Goal: Task Accomplishment & Management: Use online tool/utility

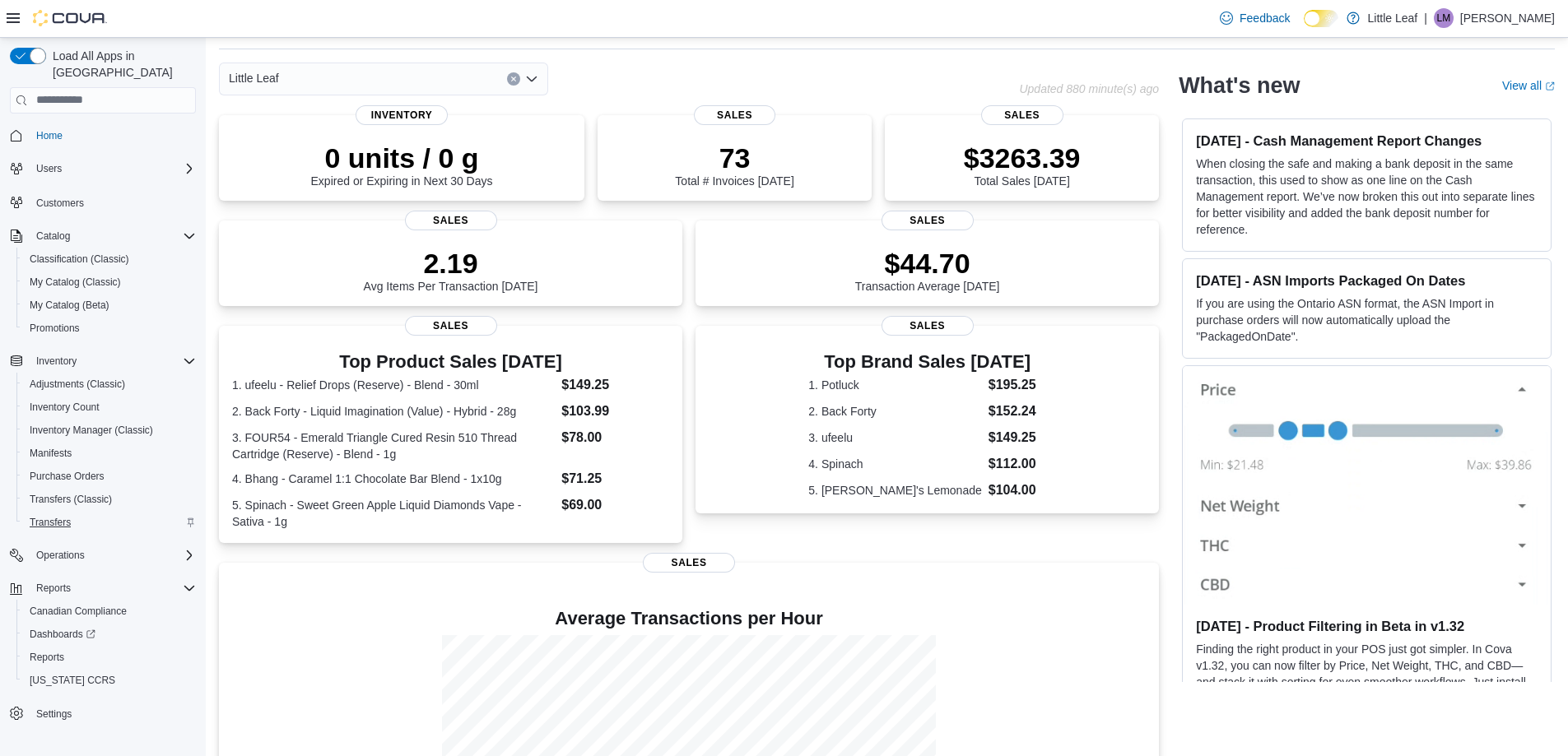
scroll to position [165, 0]
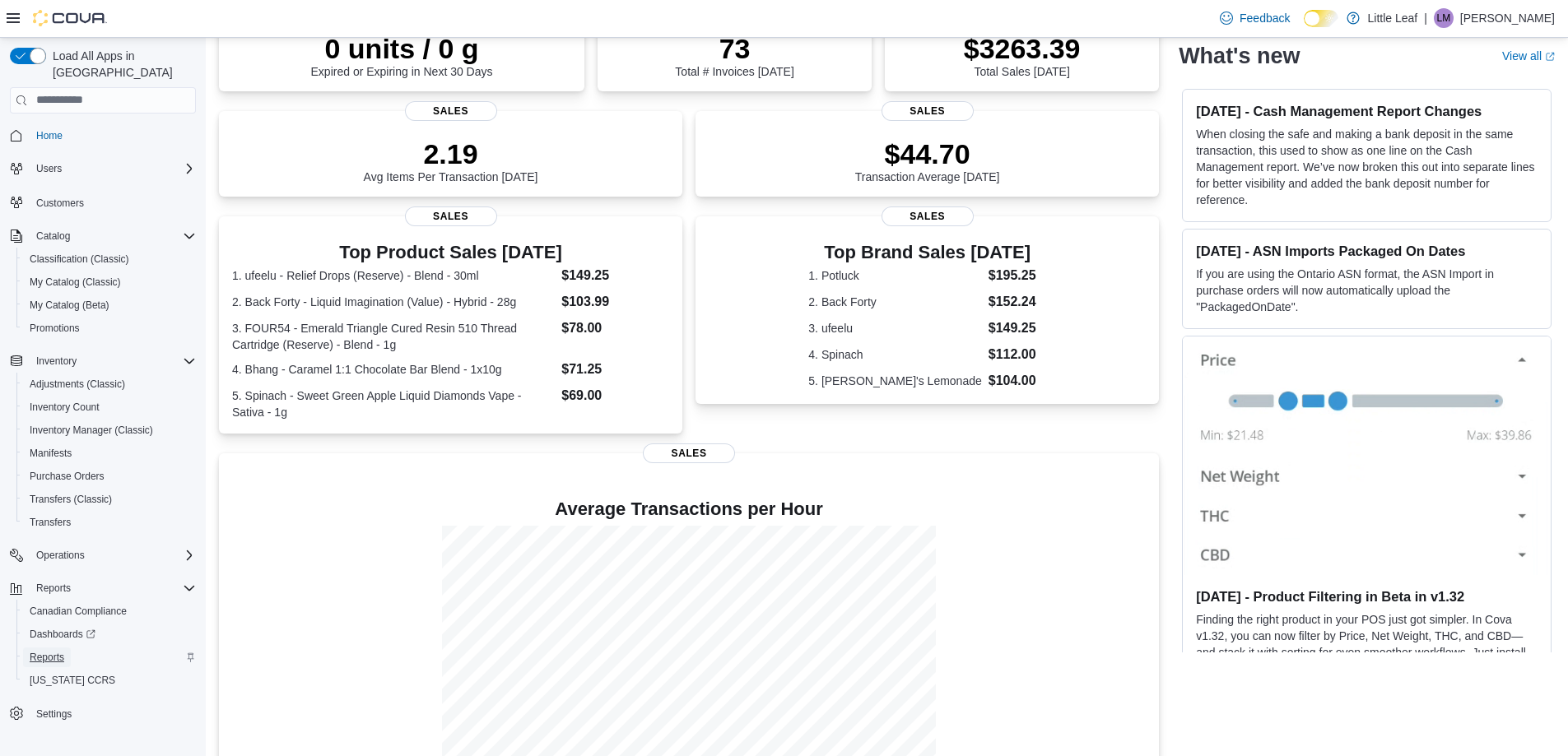
click at [49, 651] on span "Reports" at bounding box center [47, 657] width 34 height 14
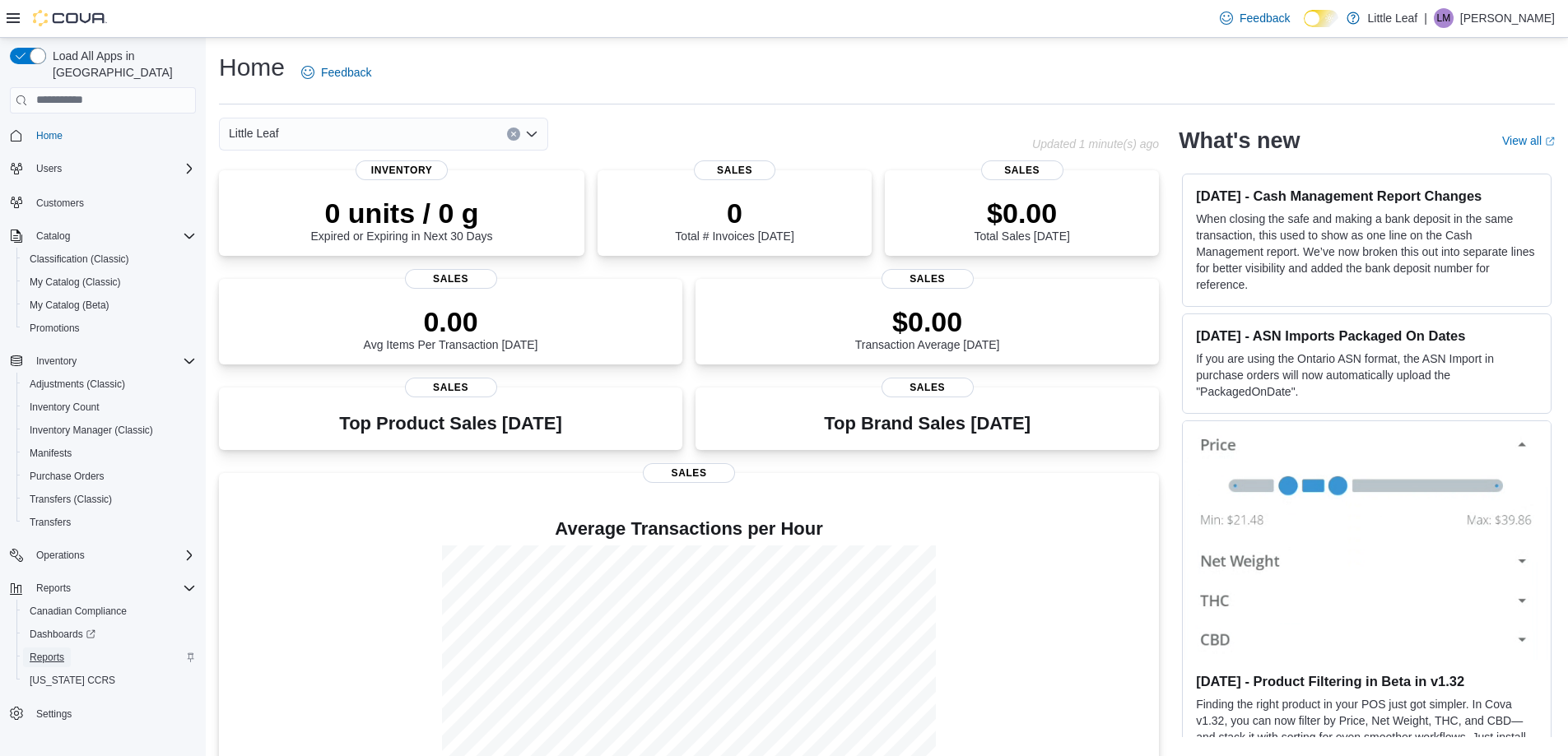
click at [60, 651] on span "Reports" at bounding box center [47, 657] width 34 height 14
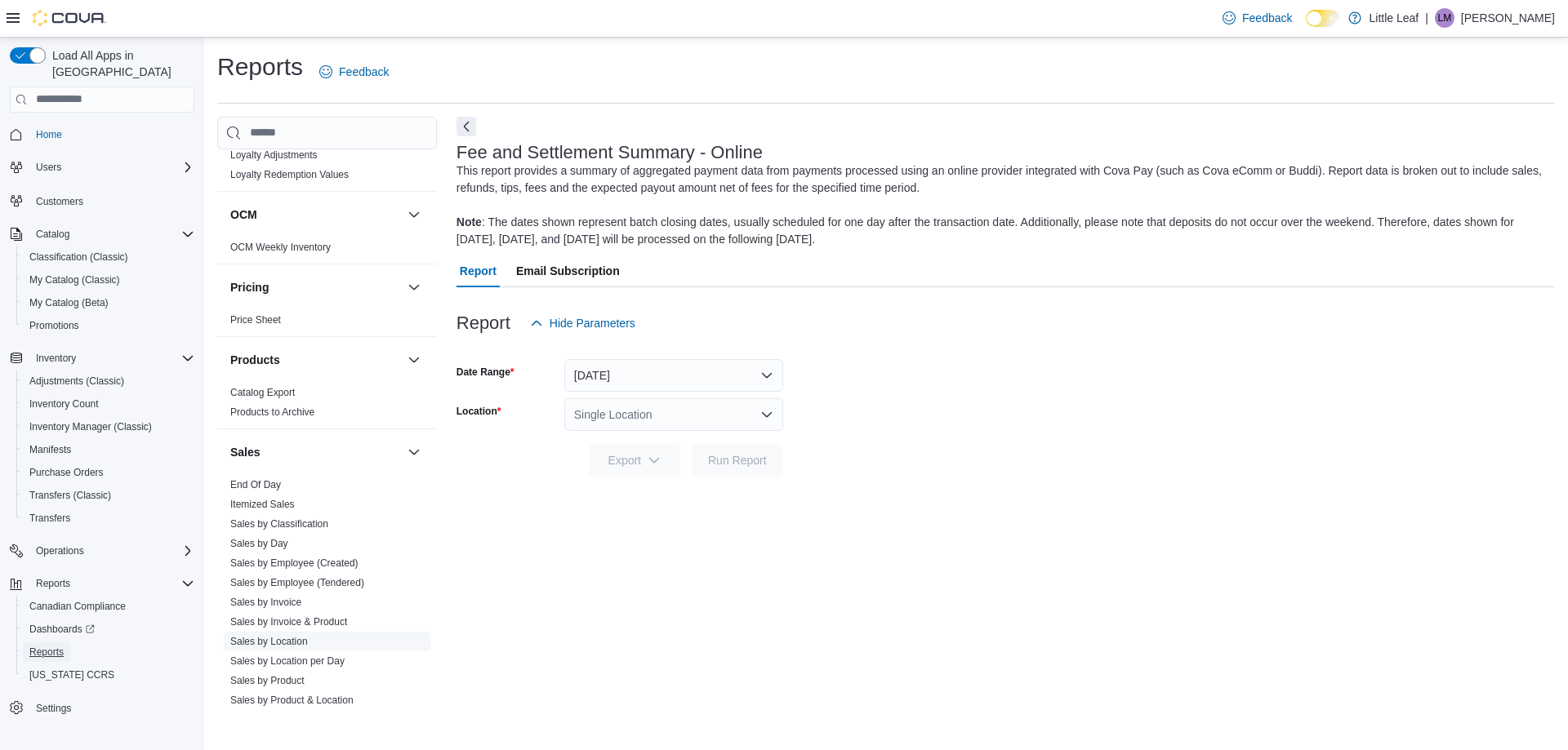
scroll to position [1143, 0]
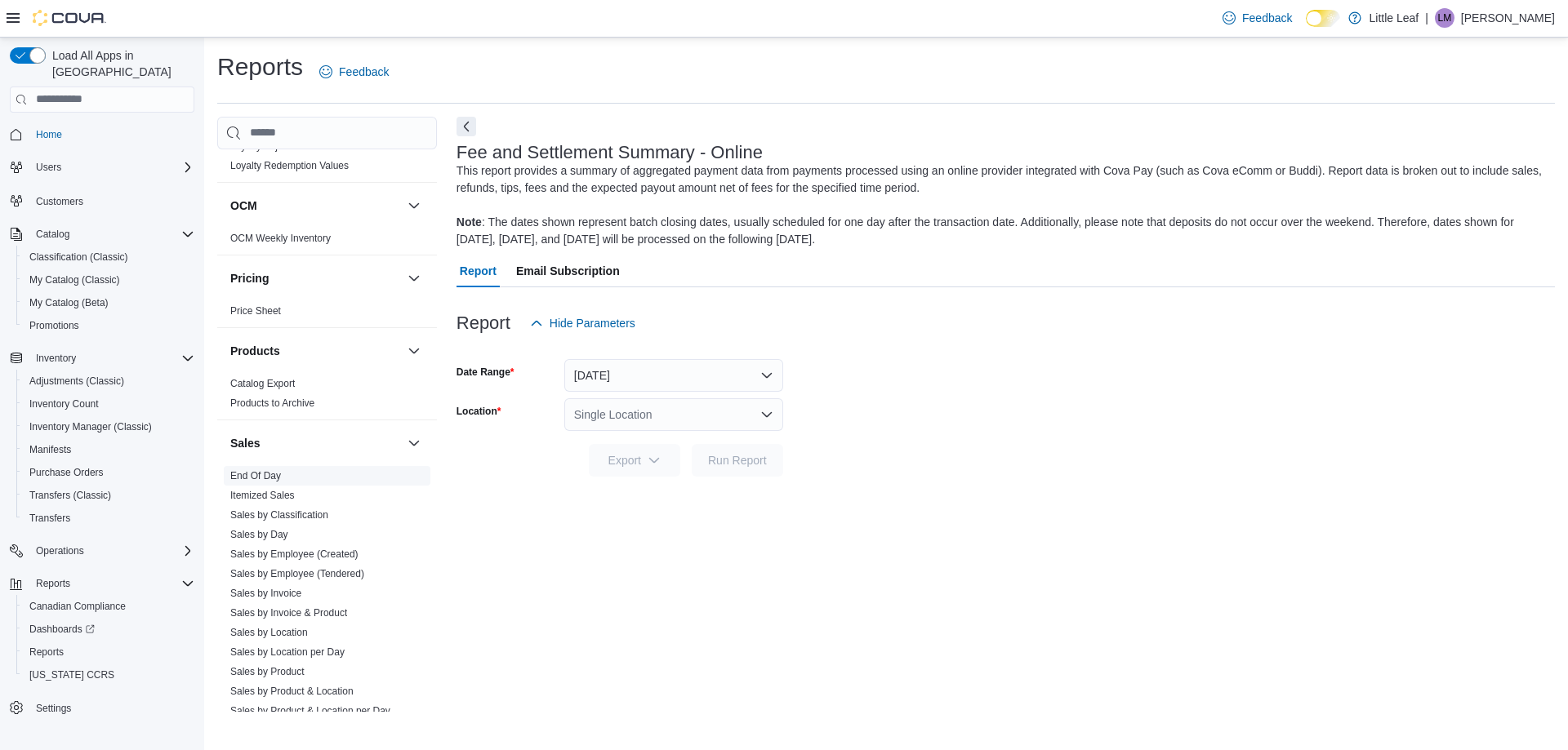
click at [270, 470] on link "End Of Day" at bounding box center [256, 475] width 50 height 12
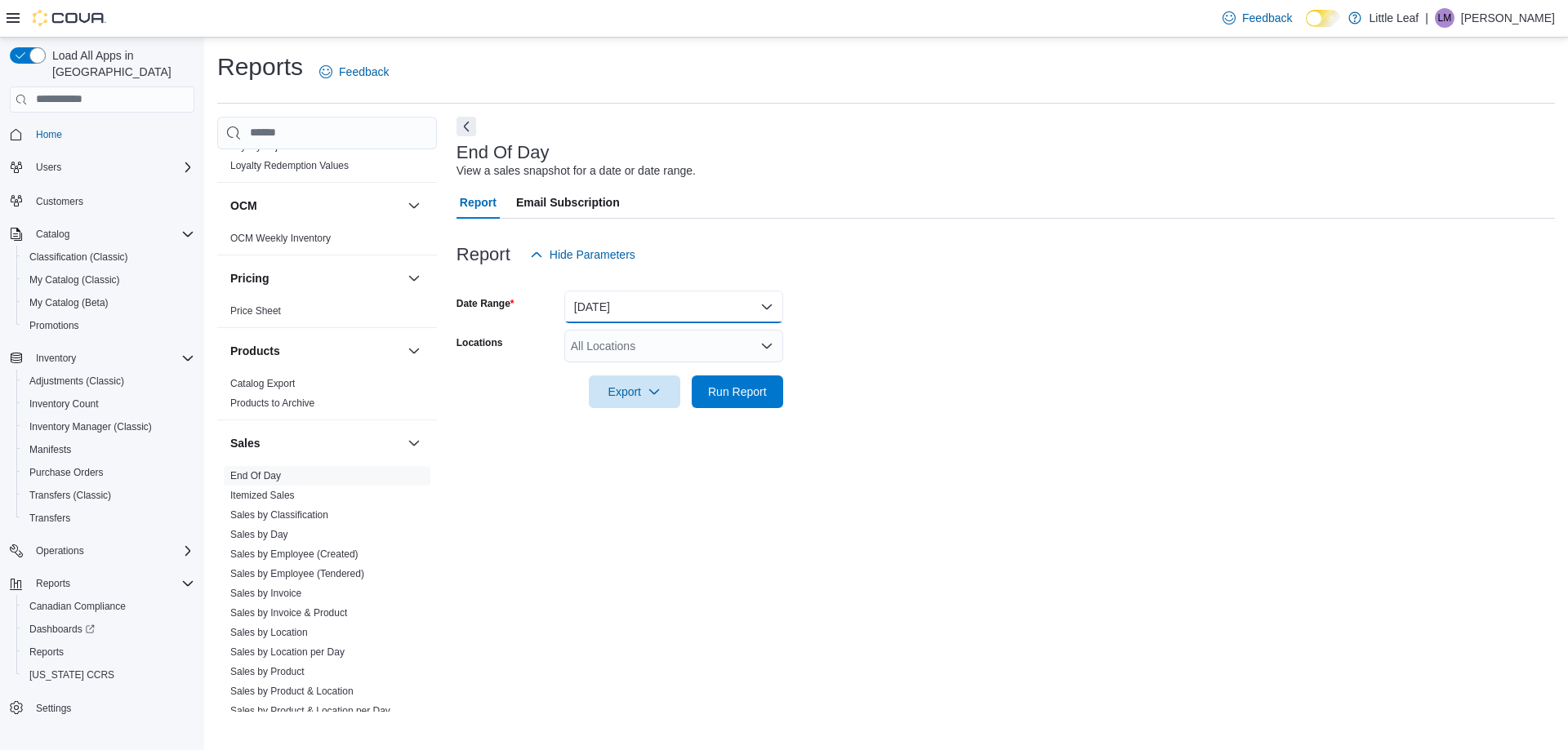
click at [666, 311] on button "Today" at bounding box center [674, 307] width 219 height 32
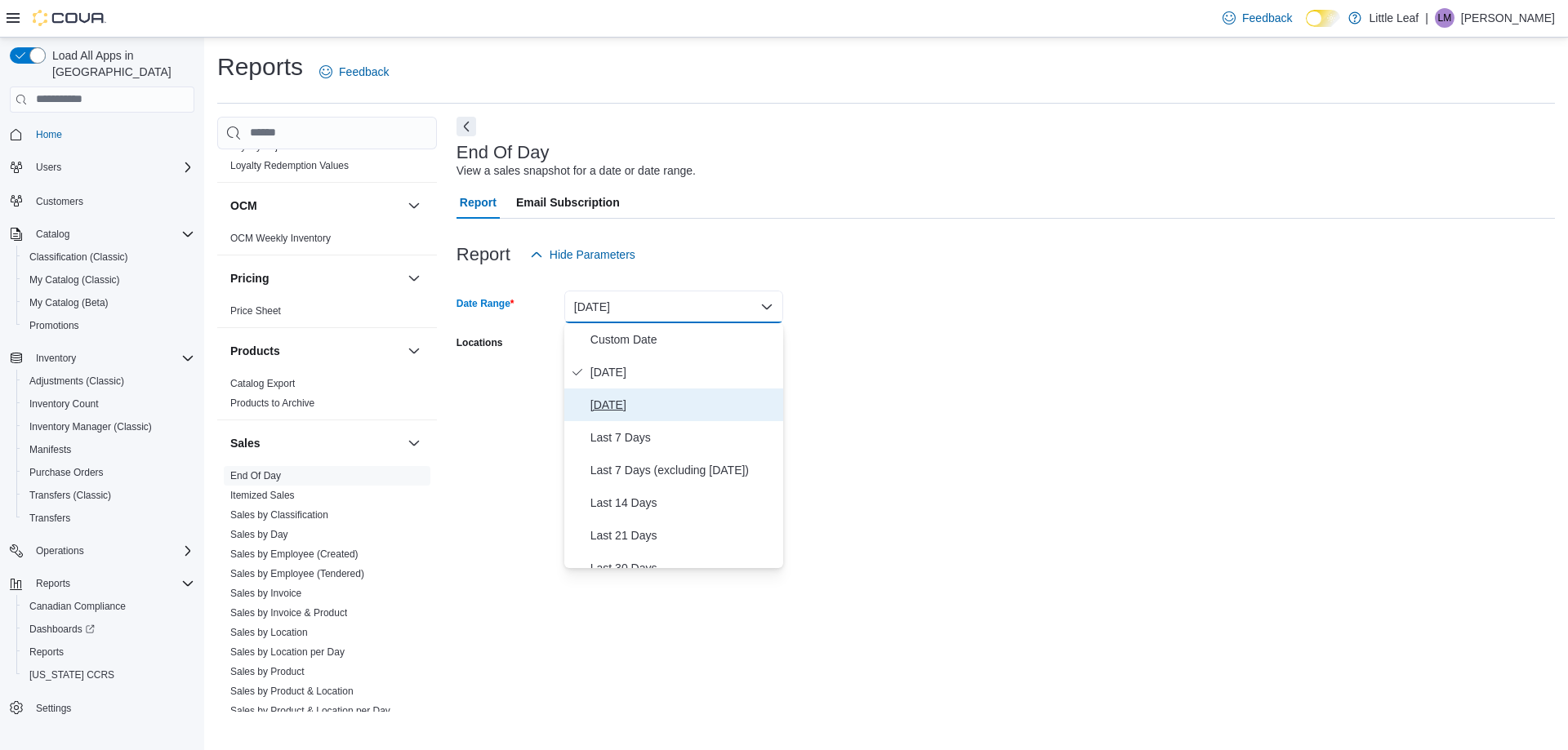
click at [628, 405] on span "Yesterday" at bounding box center [684, 406] width 187 height 20
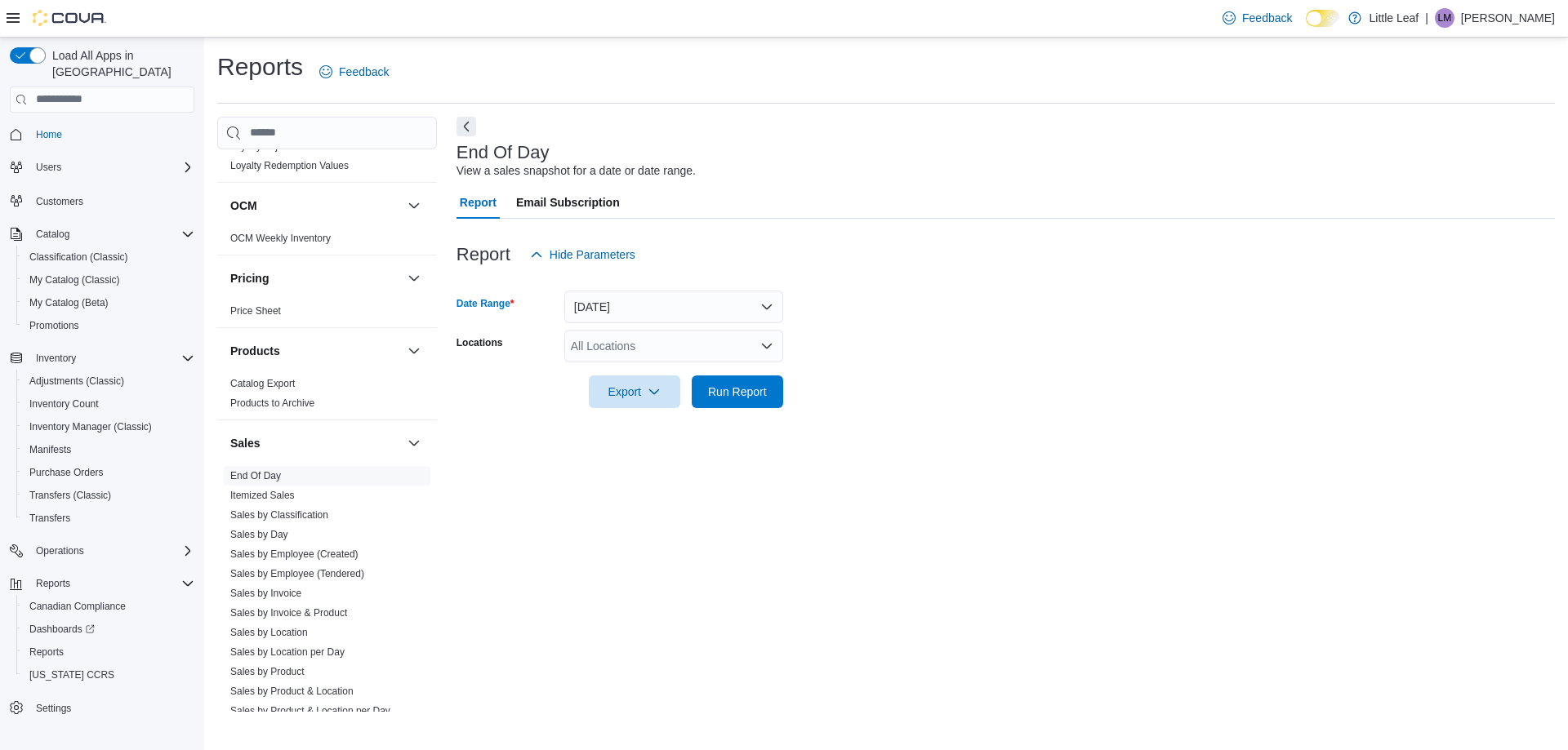
click at [715, 349] on div "All Locations" at bounding box center [674, 346] width 219 height 32
click at [704, 396] on span "804 Ontario Street Unit C 3-5" at bounding box center [656, 397] width 113 height 16
click at [657, 395] on icon "button" at bounding box center [654, 391] width 13 height 13
click at [647, 458] on span "Export to Pdf" at bounding box center [637, 457] width 74 height 13
